Goal: Task Accomplishment & Management: Use online tool/utility

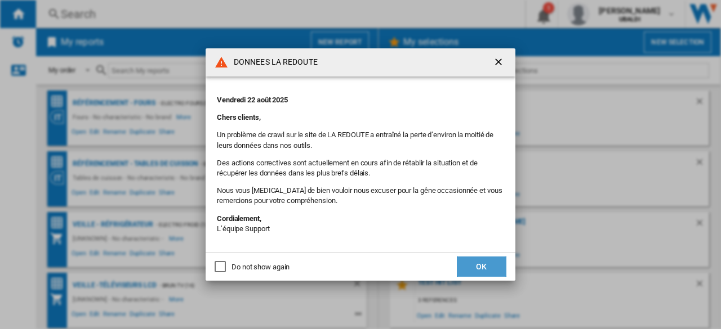
click at [485, 265] on button "OK" at bounding box center [482, 267] width 50 height 20
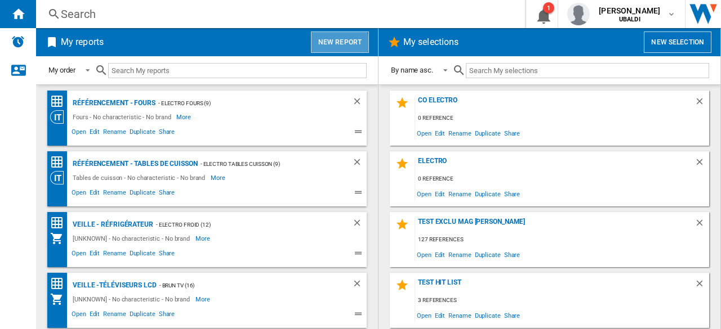
click at [335, 45] on button "New report" at bounding box center [340, 42] width 58 height 21
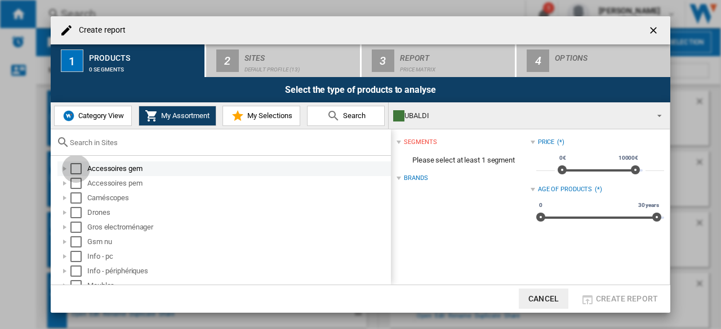
click at [77, 168] on div "Select" at bounding box center [75, 168] width 11 height 11
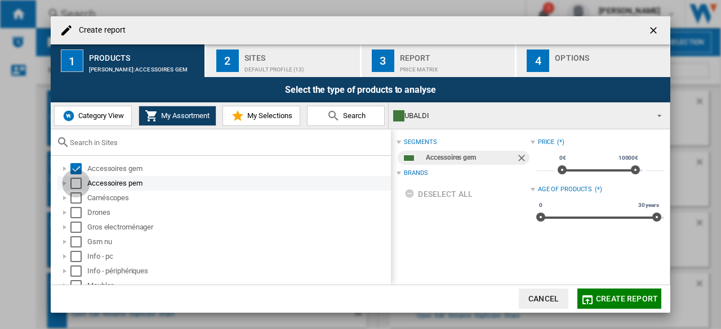
click at [77, 179] on div "Select" at bounding box center [75, 183] width 11 height 11
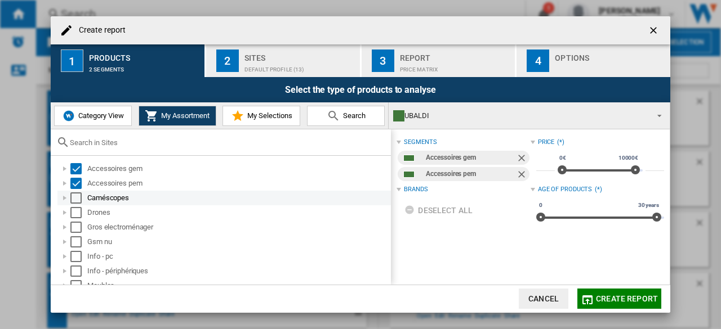
click at [74, 193] on div "Select" at bounding box center [75, 198] width 11 height 11
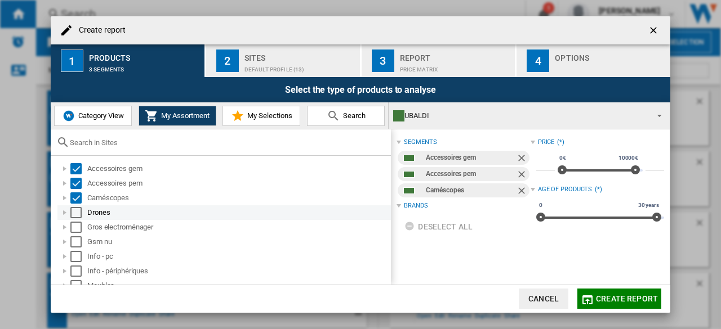
click at [76, 209] on div "Select" at bounding box center [75, 212] width 11 height 11
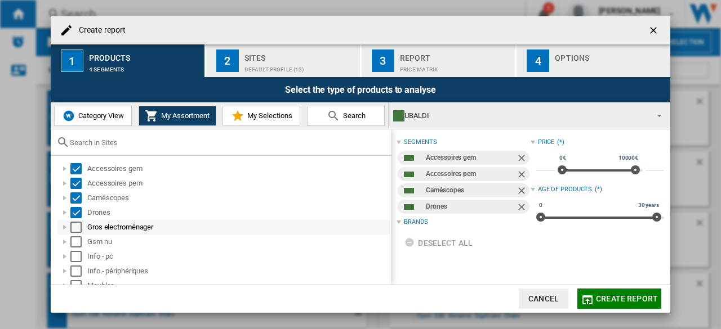
click at [78, 224] on div "Select" at bounding box center [75, 227] width 11 height 11
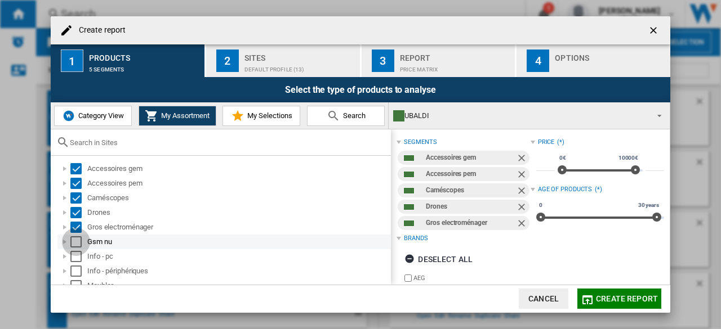
click at [74, 245] on div "Select" at bounding box center [75, 242] width 11 height 11
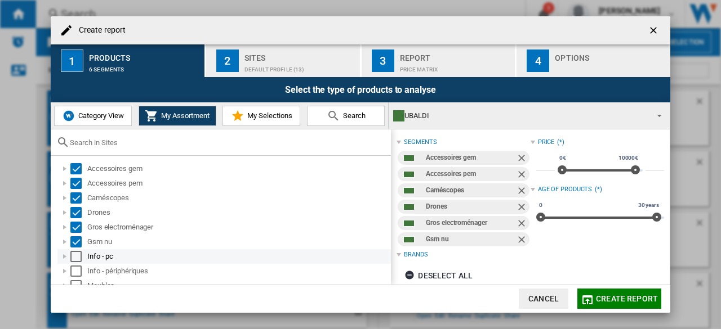
click at [73, 263] on div "Info - pc" at bounding box center [223, 257] width 333 height 15
click at [74, 256] on div "Select" at bounding box center [75, 256] width 11 height 11
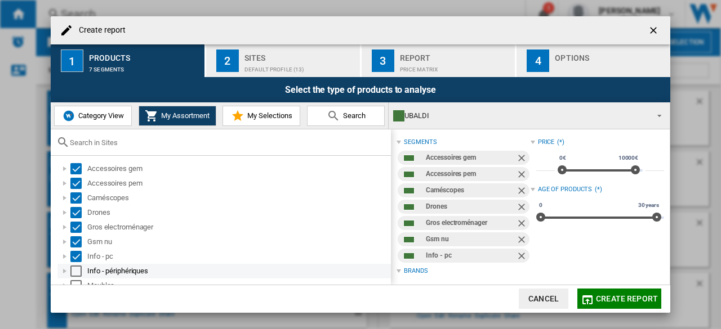
click at [78, 271] on div "Select" at bounding box center [75, 271] width 11 height 11
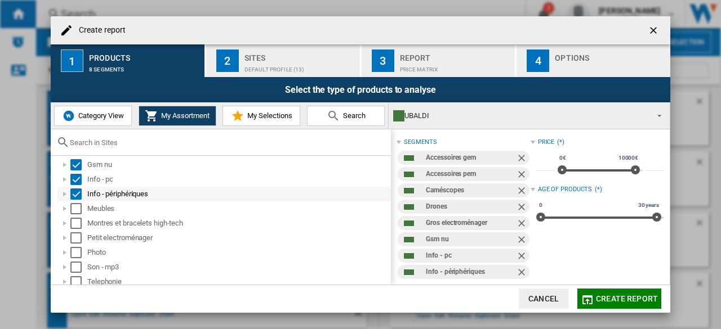
scroll to position [96, 0]
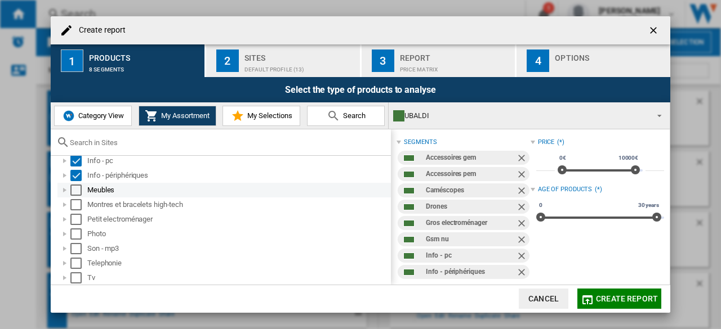
click at [78, 190] on div "Select" at bounding box center [75, 190] width 11 height 11
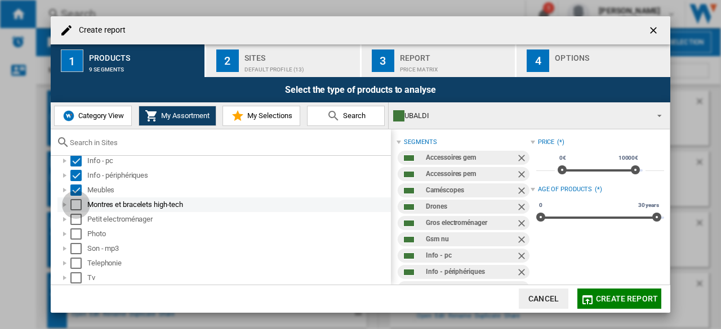
click at [77, 204] on div "Select" at bounding box center [75, 204] width 11 height 11
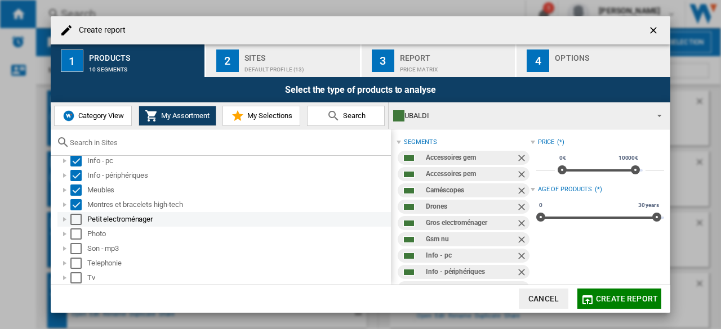
click at [77, 222] on div "Select" at bounding box center [75, 219] width 11 height 11
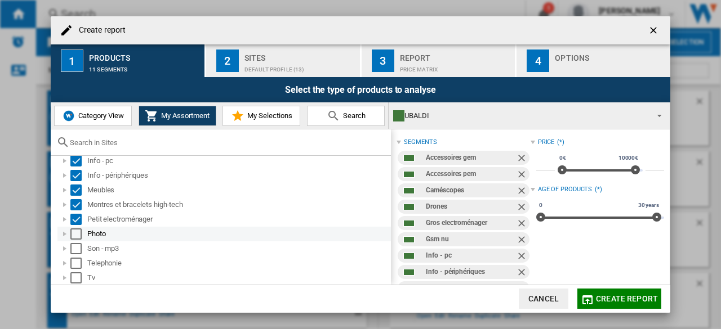
click at [77, 234] on div "Select" at bounding box center [75, 234] width 11 height 11
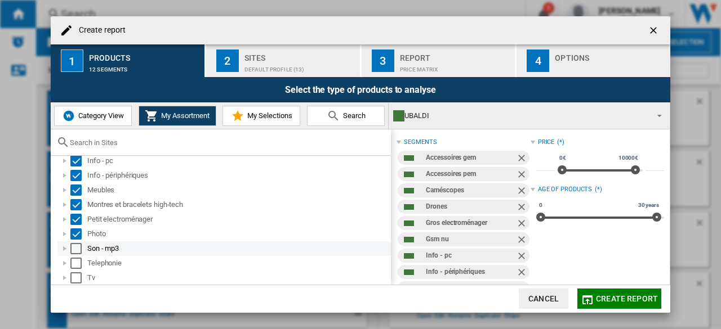
click at [77, 251] on div "Select" at bounding box center [75, 248] width 11 height 11
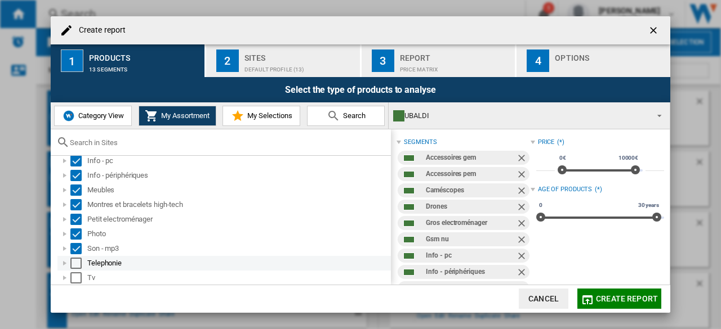
click at [77, 265] on div "Select" at bounding box center [75, 263] width 11 height 11
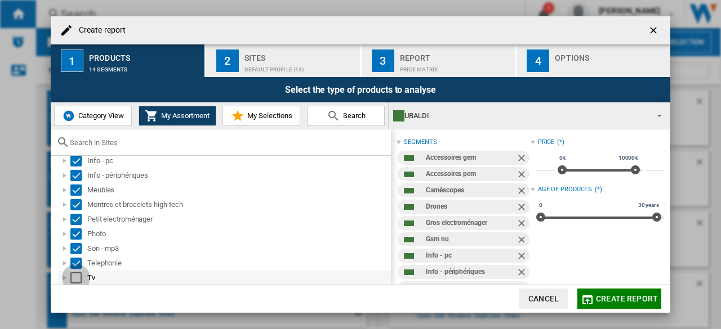
click at [78, 277] on div "Select" at bounding box center [75, 278] width 11 height 11
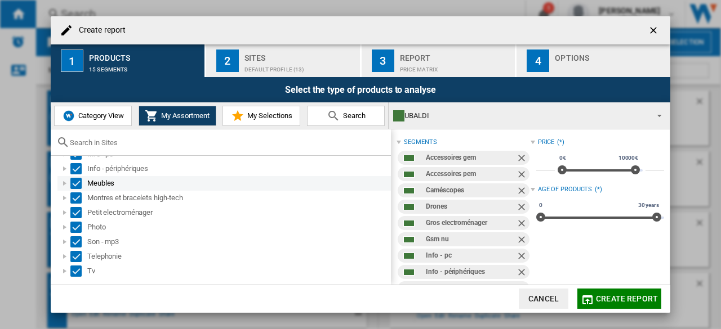
scroll to position [0, 0]
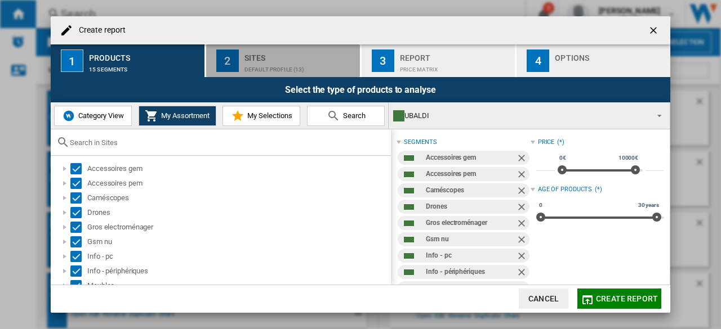
click at [241, 59] on button "2 Sites Default profile (13)" at bounding box center [283, 60] width 155 height 33
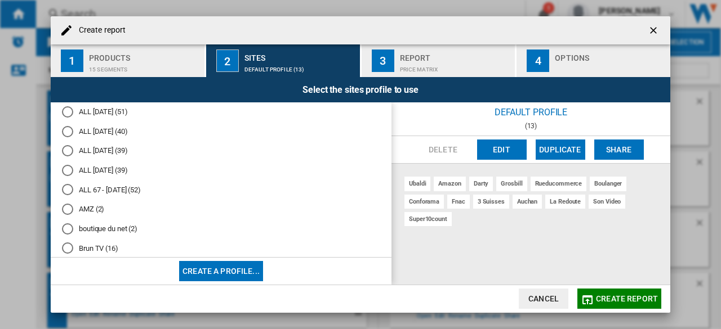
scroll to position [1, 0]
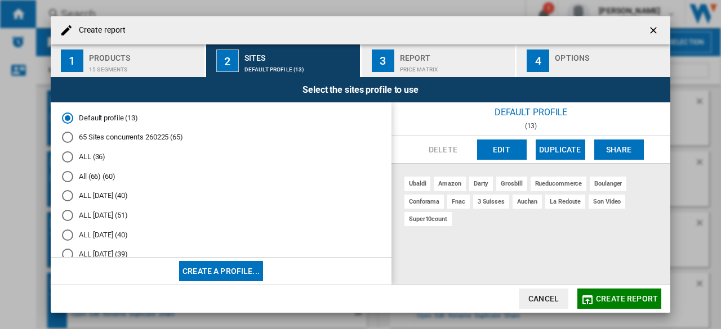
click at [118, 59] on div "Products" at bounding box center [144, 55] width 111 height 12
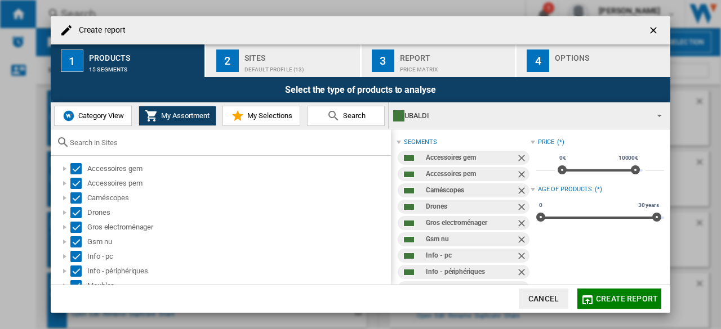
click at [100, 117] on span "Category View" at bounding box center [99, 116] width 48 height 8
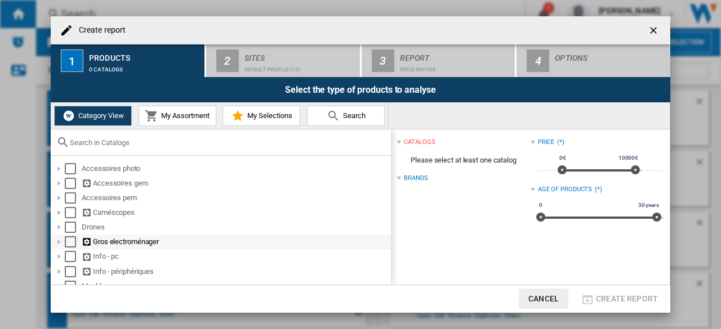
scroll to position [113, 0]
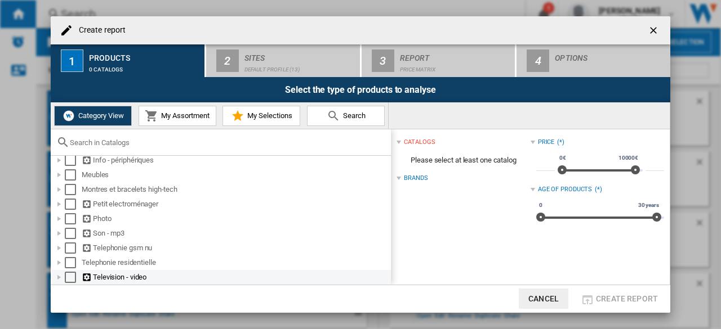
click at [64, 277] on div at bounding box center [59, 277] width 11 height 11
click at [65, 275] on div "Select" at bounding box center [70, 276] width 11 height 11
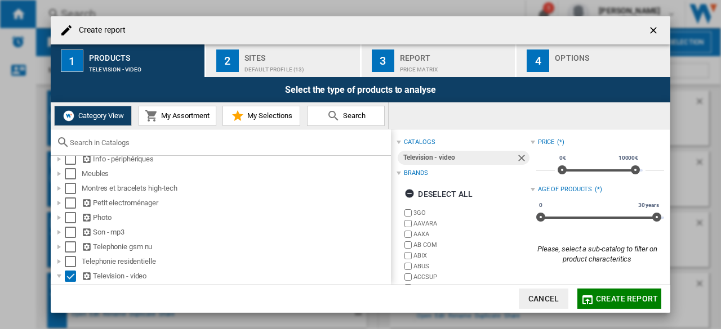
click at [270, 69] on div "Default profile (13)" at bounding box center [299, 67] width 111 height 12
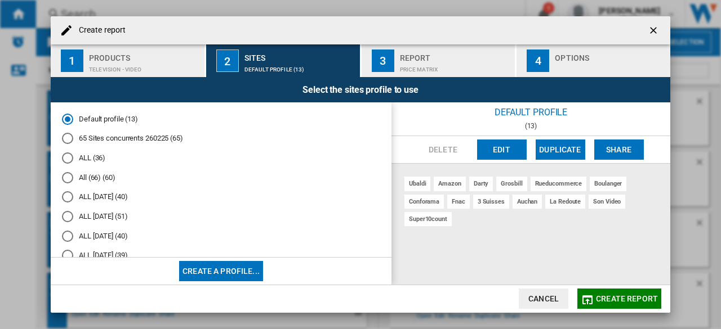
click at [69, 137] on div "65 Sites concurrents 260225 (65)" at bounding box center [67, 138] width 11 height 11
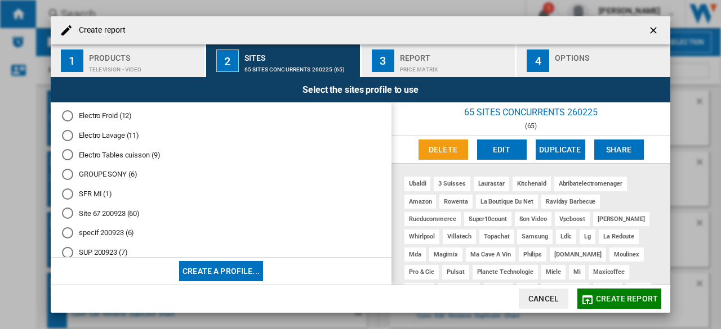
scroll to position [413, 0]
click at [497, 149] on button "Edit" at bounding box center [502, 150] width 50 height 20
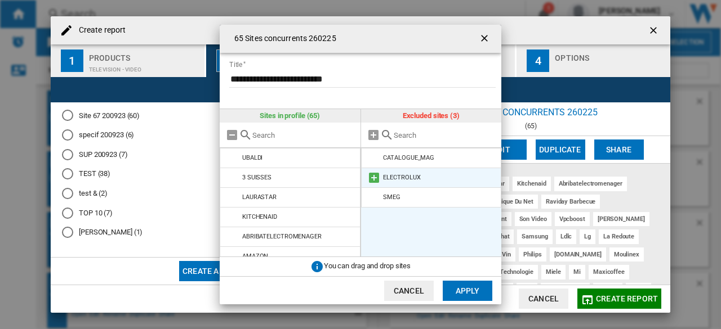
click at [373, 177] on md-icon at bounding box center [374, 178] width 14 height 14
click at [369, 177] on md-icon at bounding box center [374, 178] width 14 height 14
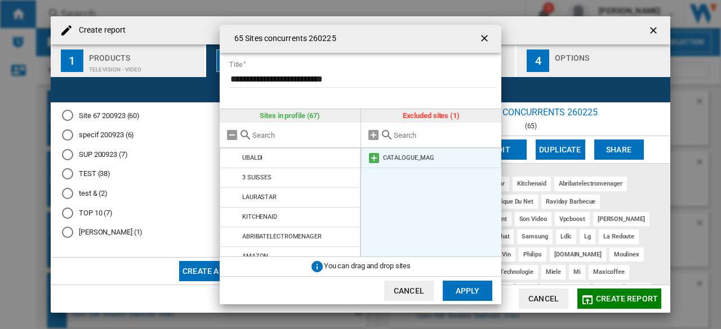
click at [374, 161] on md-icon at bounding box center [374, 159] width 14 height 14
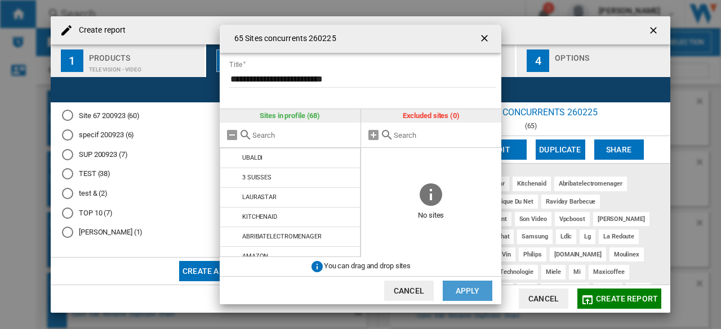
click at [475, 292] on button "Apply" at bounding box center [468, 291] width 50 height 20
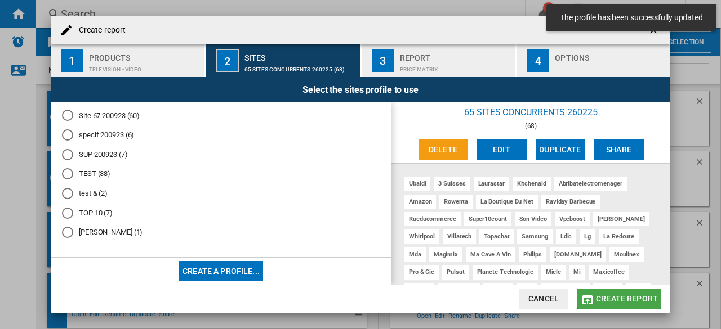
click at [613, 298] on span "Create report" at bounding box center [627, 299] width 62 height 9
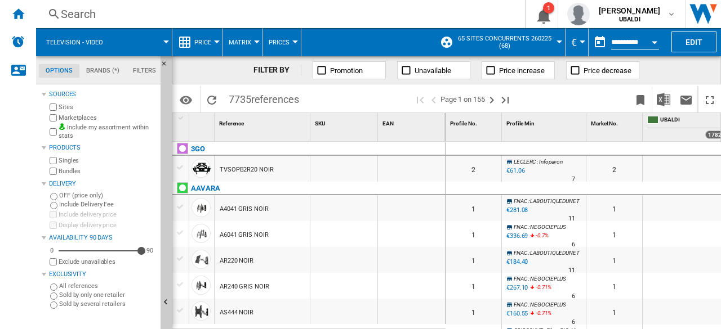
drag, startPoint x: 227, startPoint y: 100, endPoint x: 321, endPoint y: 107, distance: 94.3
click at [321, 107] on div "Identifiers SKU - Stock Keeping Unit EAN - European Article Numbering Show SKU'…" at bounding box center [446, 98] width 549 height 28
